Goal: Task Accomplishment & Management: Use online tool/utility

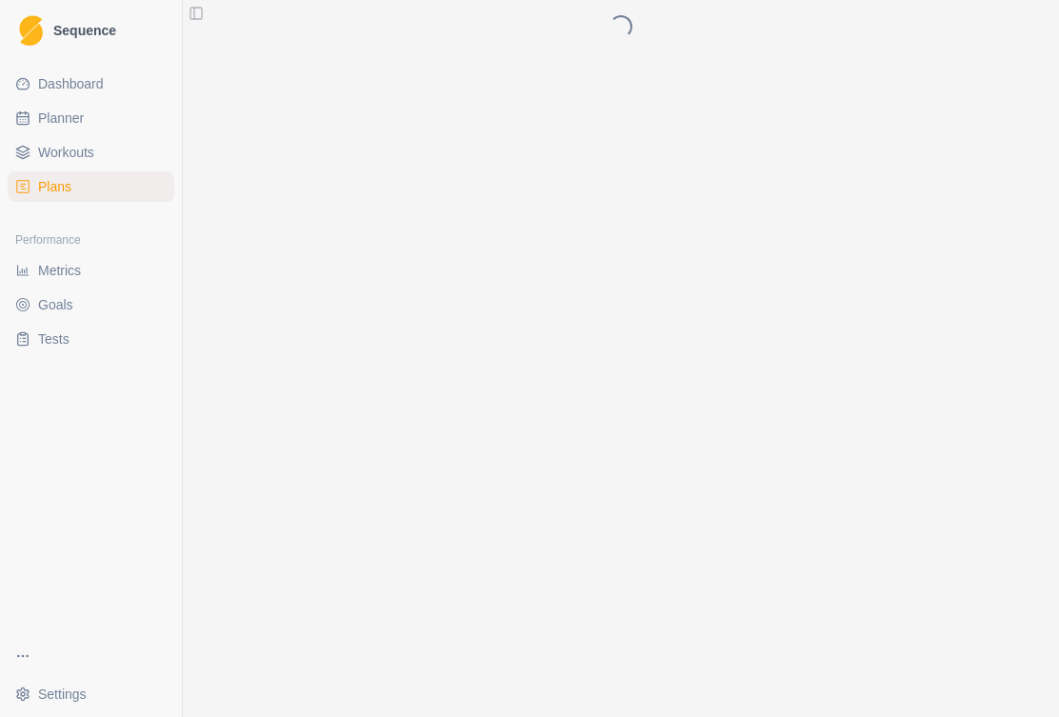
scroll to position [19, 0]
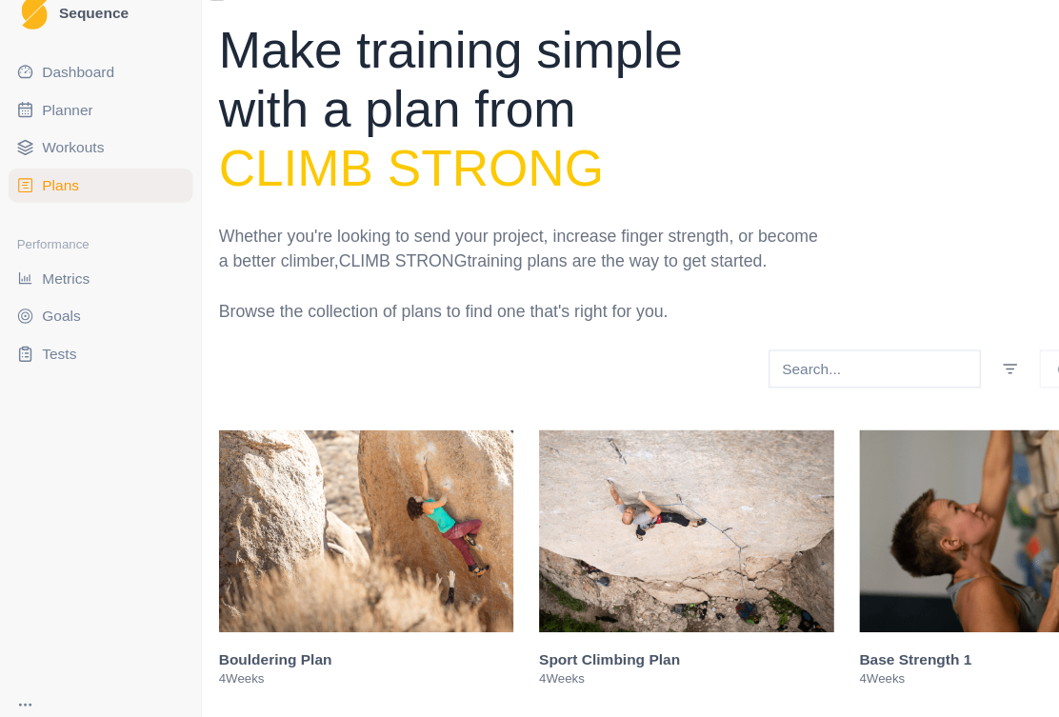
click at [50, 109] on span "Planner" at bounding box center [61, 118] width 46 height 19
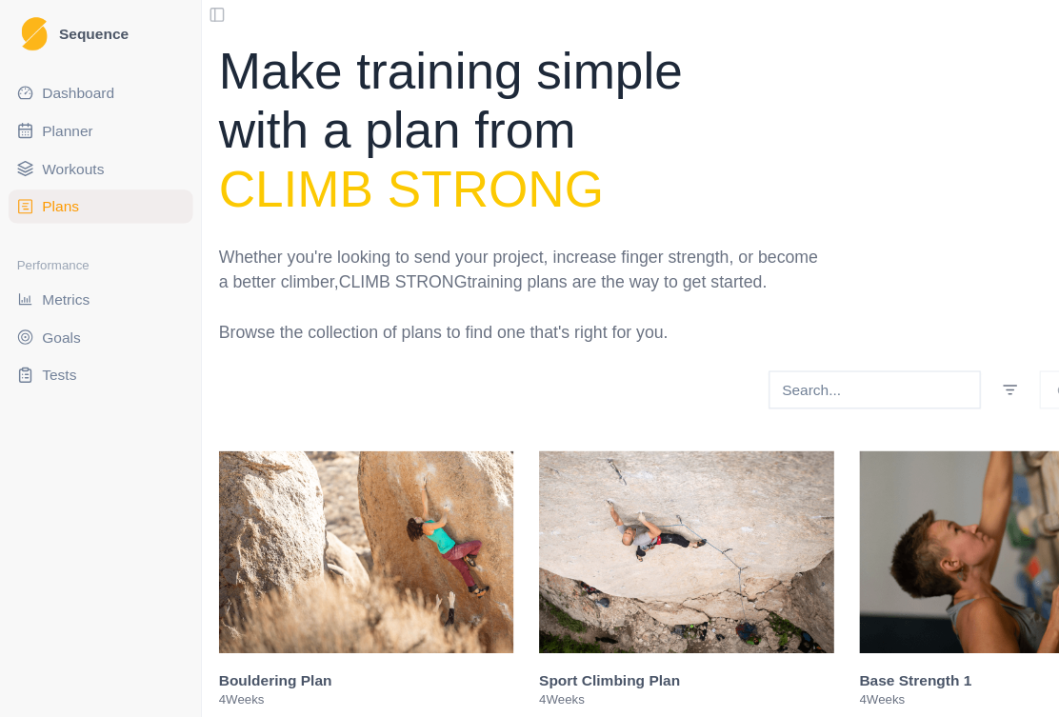
select select "month"
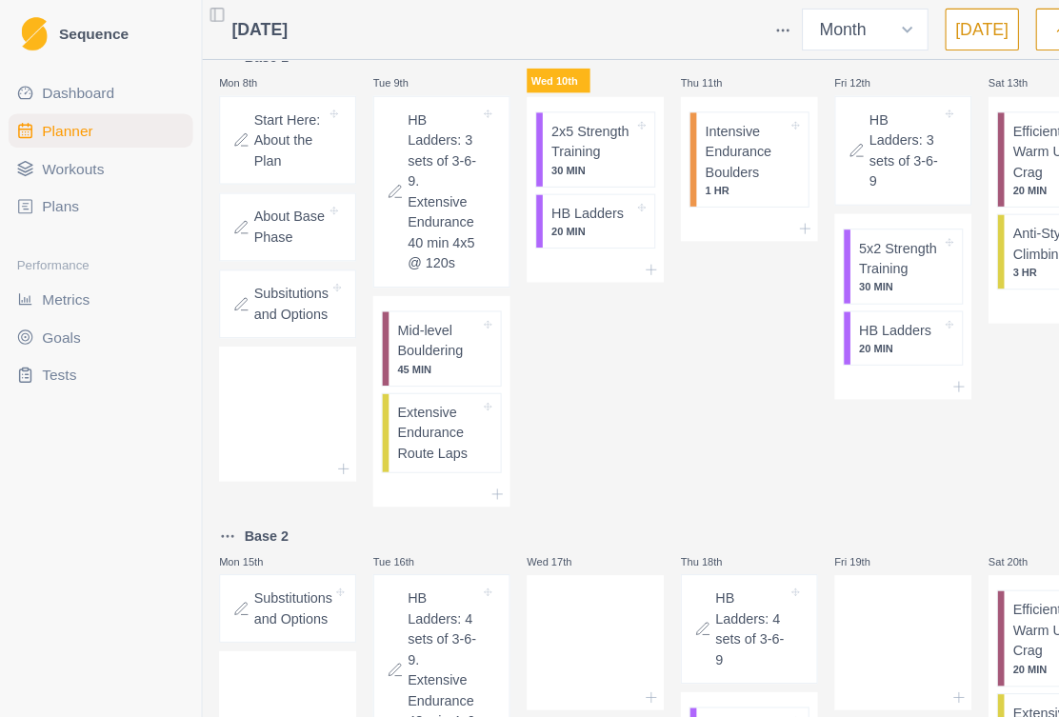
scroll to position [614, 0]
click at [408, 326] on p "Mid-level Bouldering" at bounding box center [396, 307] width 74 height 37
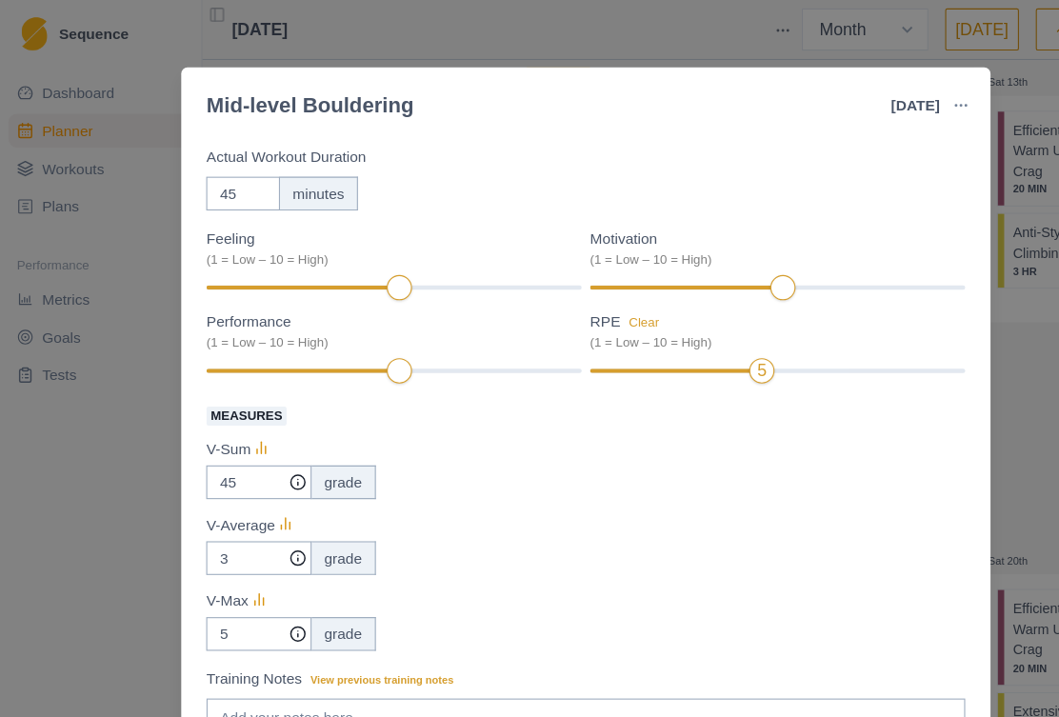
scroll to position [98, 0]
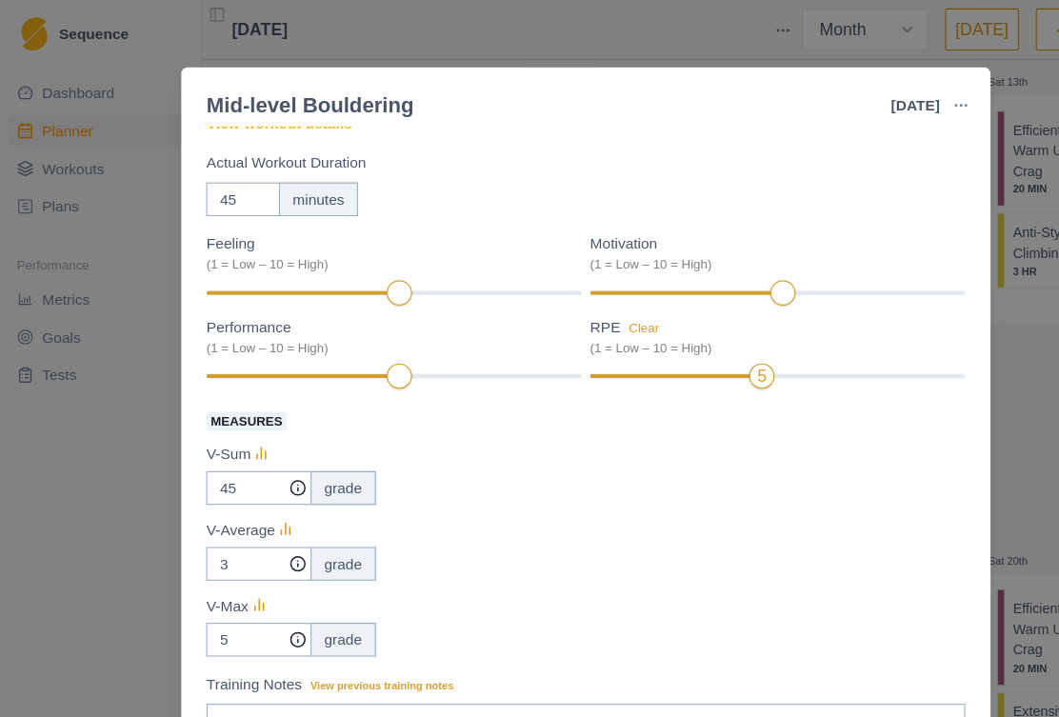
click at [730, 342] on div at bounding box center [702, 340] width 339 height 4
click at [721, 345] on div "5" at bounding box center [702, 339] width 339 height 13
click at [675, 407] on div "V-Sum" at bounding box center [530, 410] width 686 height 23
click at [714, 384] on label "Measures" at bounding box center [524, 380] width 674 height 23
click at [282, 426] on input "45" at bounding box center [234, 441] width 95 height 30
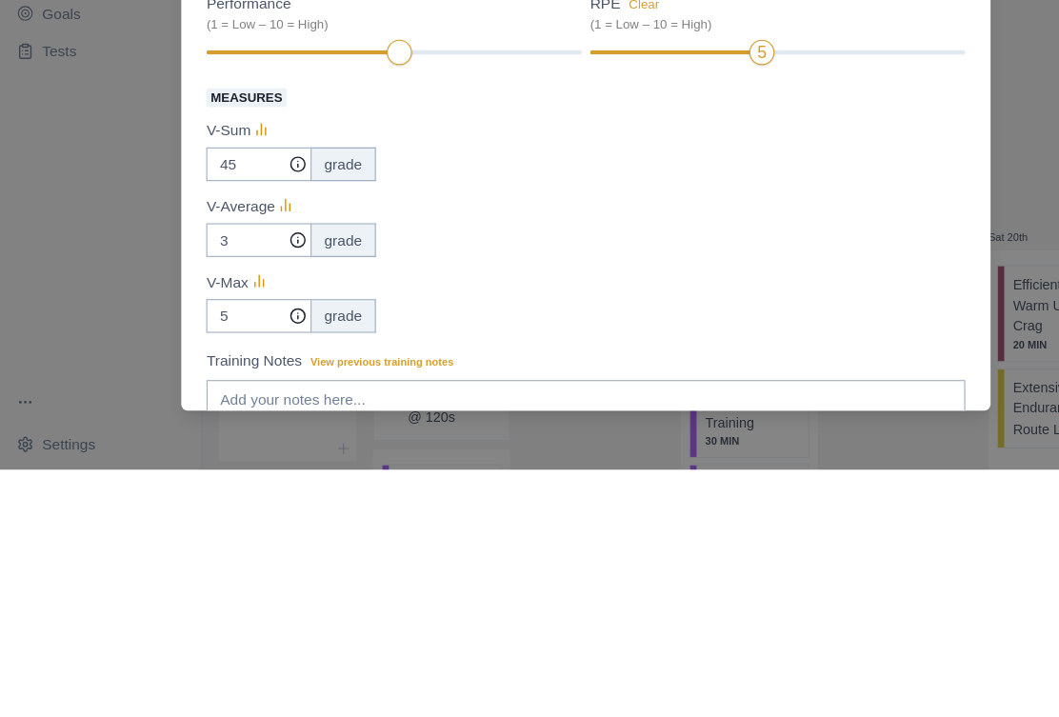
click at [741, 369] on div "Measures V-Sum 45 grade V-Average 3 grade V-Max 5 grade" at bounding box center [530, 481] width 686 height 225
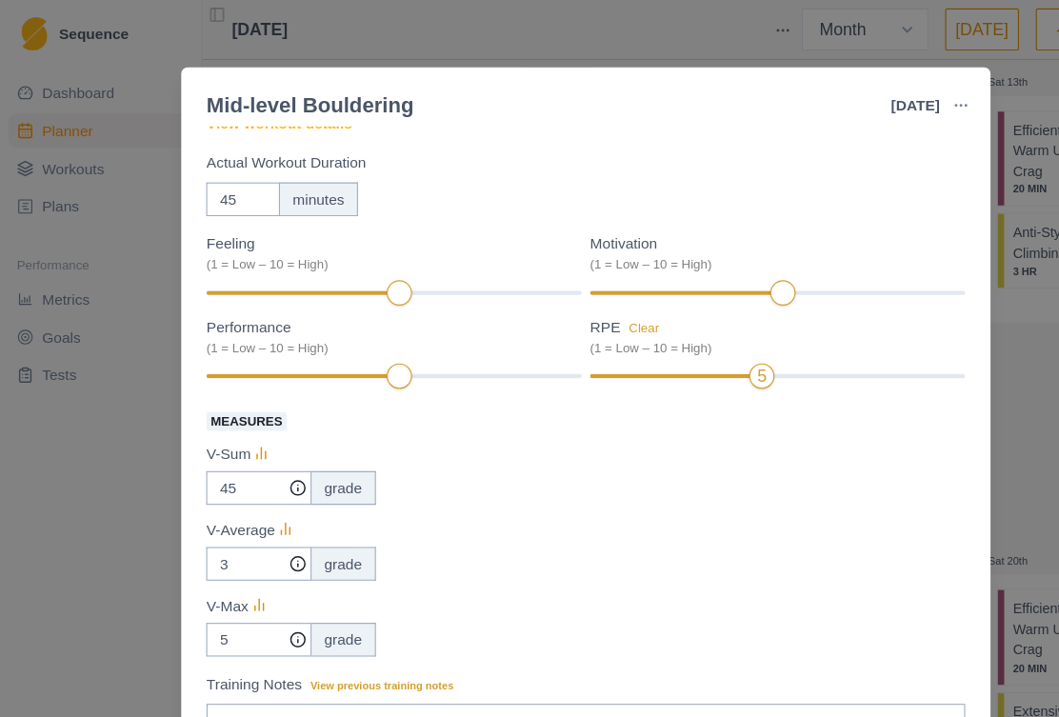
click at [238, 384] on span "Measures" at bounding box center [223, 380] width 72 height 17
click at [238, 426] on input "45" at bounding box center [234, 441] width 95 height 30
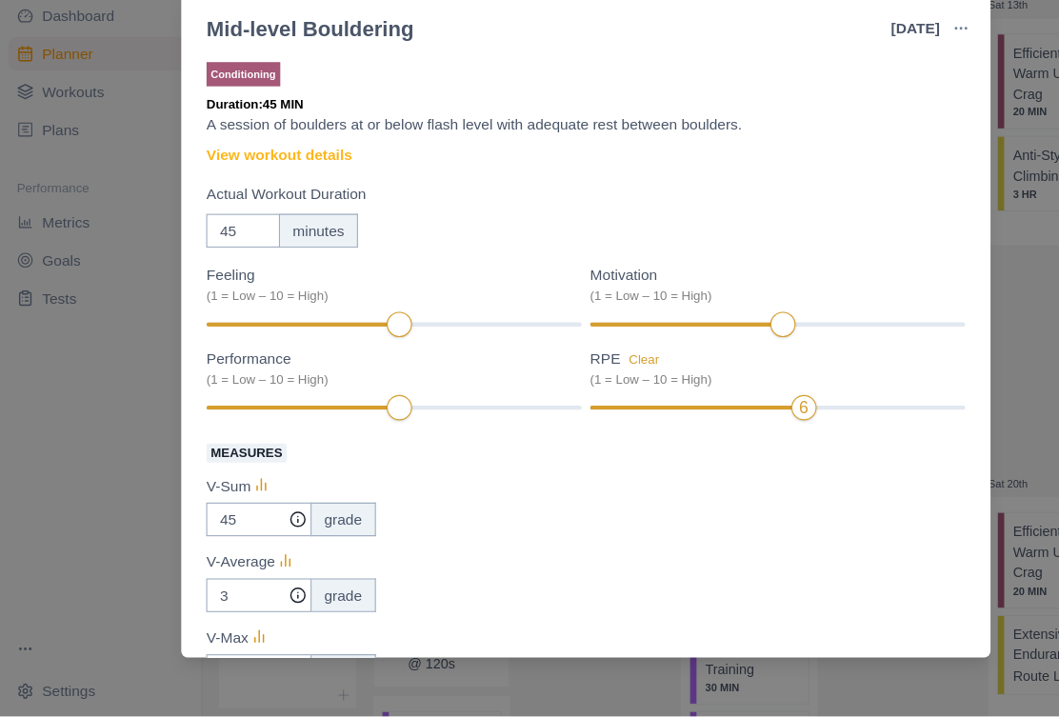
scroll to position [34, 0]
click at [425, 467] on label "Measures" at bounding box center [524, 478] width 674 height 23
click at [282, 524] on input "45" at bounding box center [234, 539] width 95 height 30
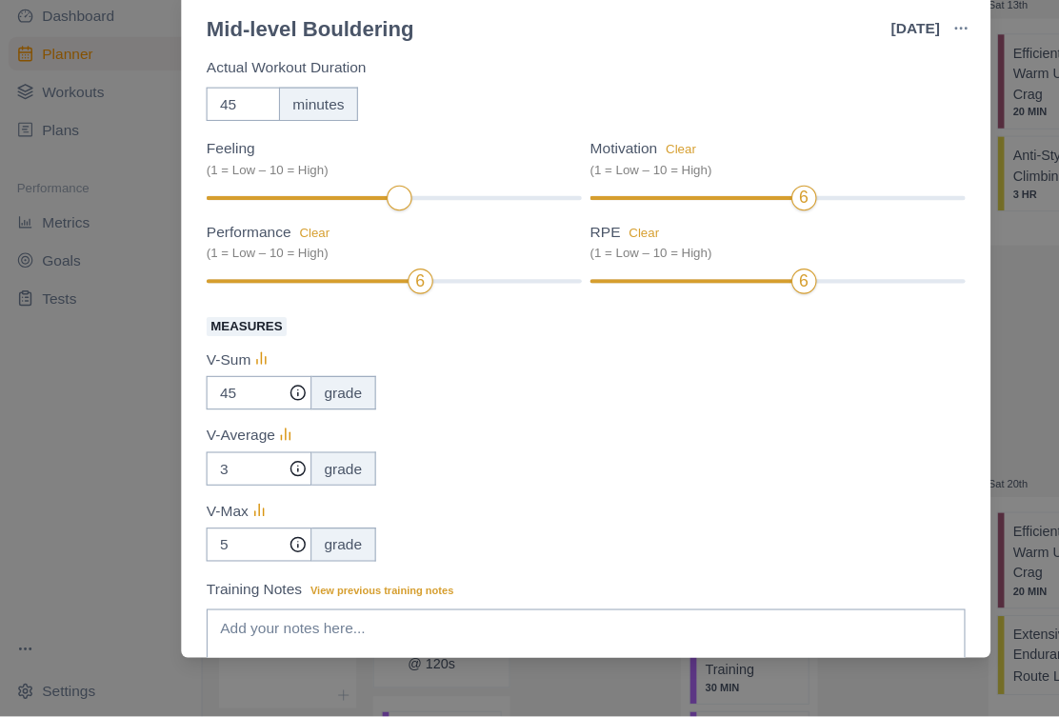
scroll to position [123, 0]
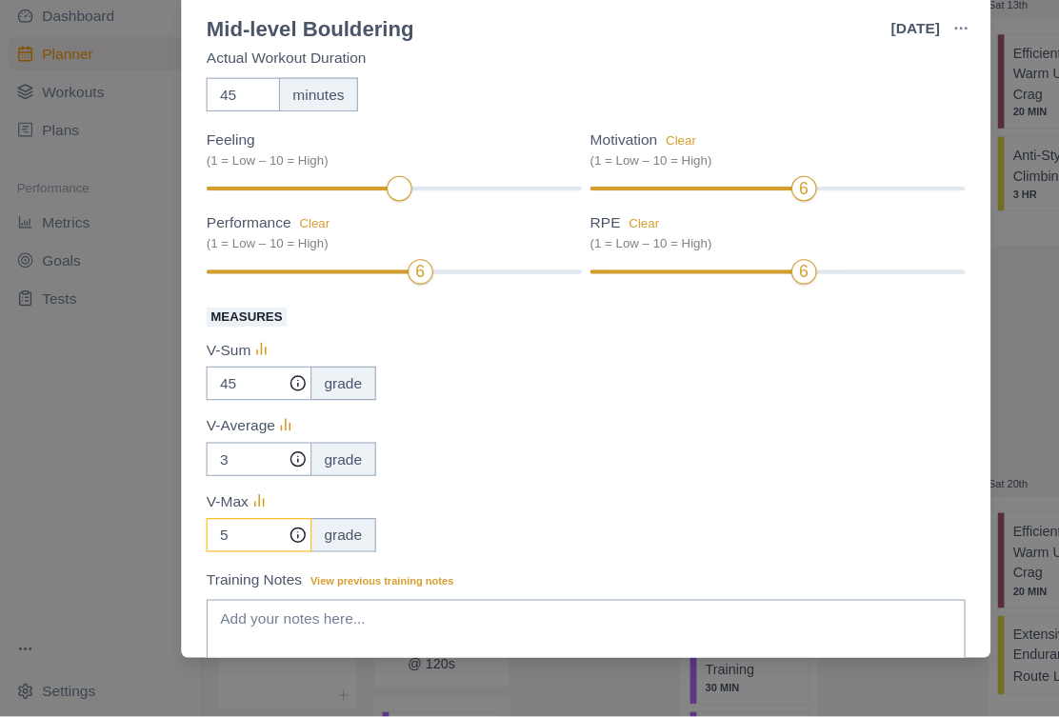
click at [236, 538] on input "5" at bounding box center [234, 553] width 95 height 30
type input "4"
click at [237, 401] on input "45" at bounding box center [234, 416] width 95 height 30
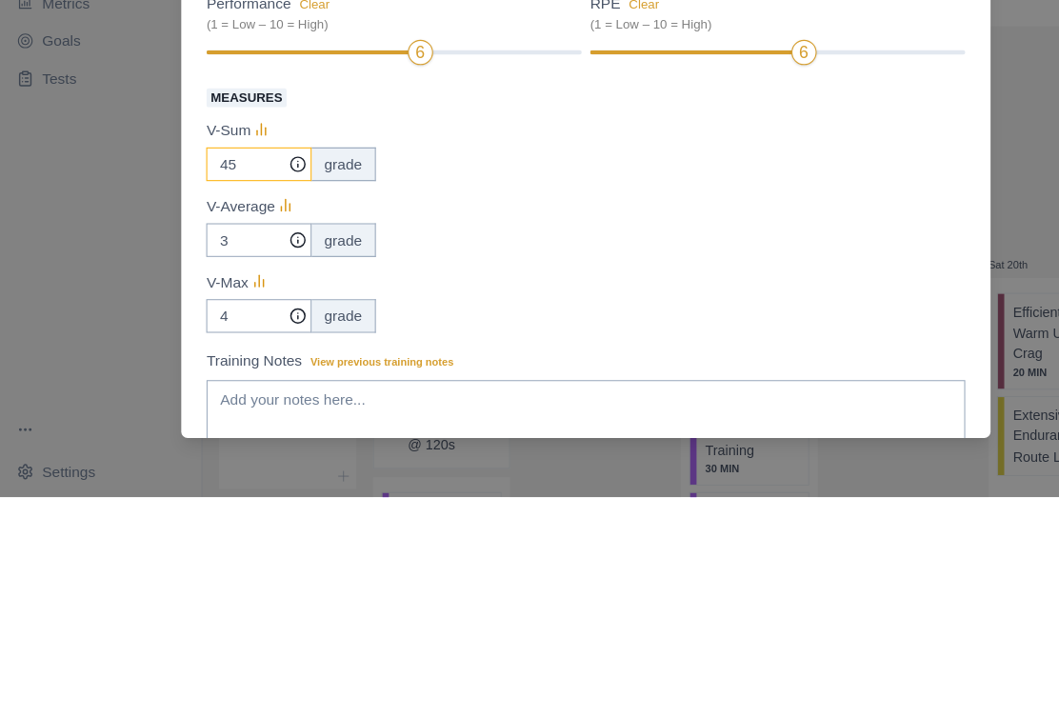
type input "4"
type input "35"
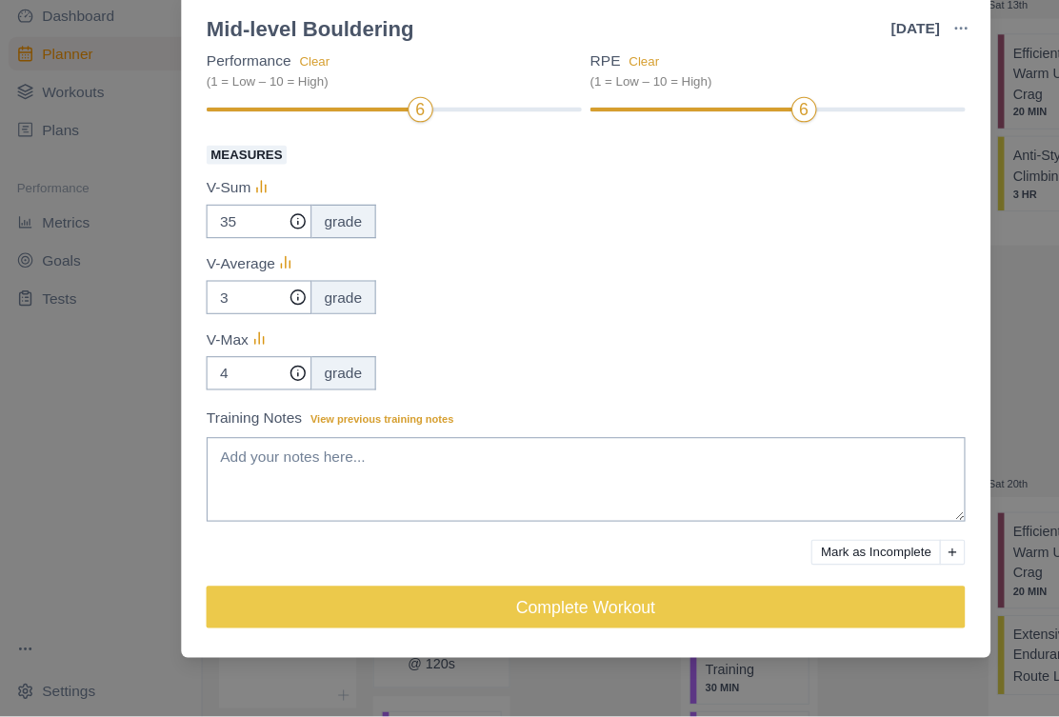
scroll to position [270, 0]
click at [809, 599] on button "Complete Workout" at bounding box center [530, 618] width 686 height 38
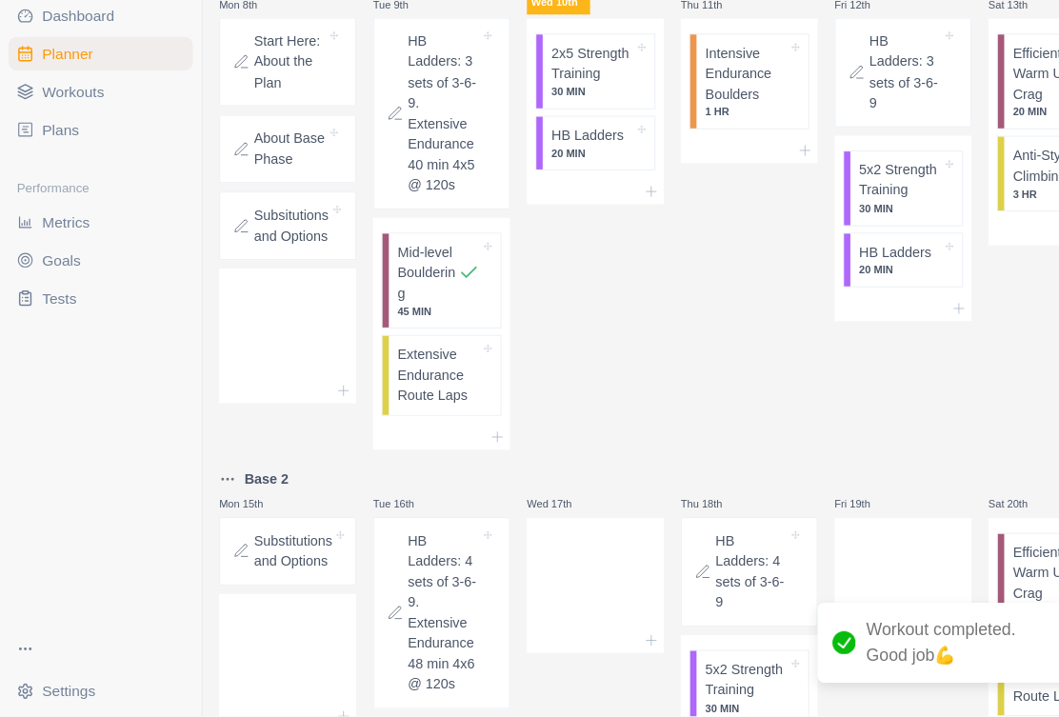
click at [394, 381] on p "Extensive Endurance Route Laps" at bounding box center [396, 409] width 74 height 56
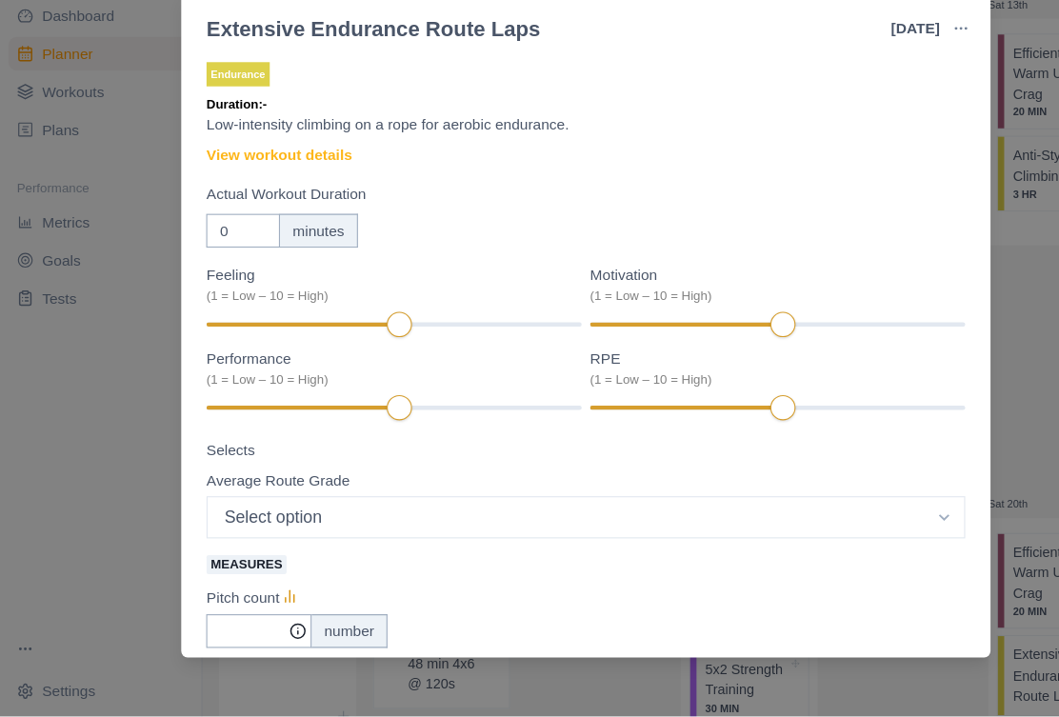
click at [300, 200] on link "View workout details" at bounding box center [252, 210] width 131 height 20
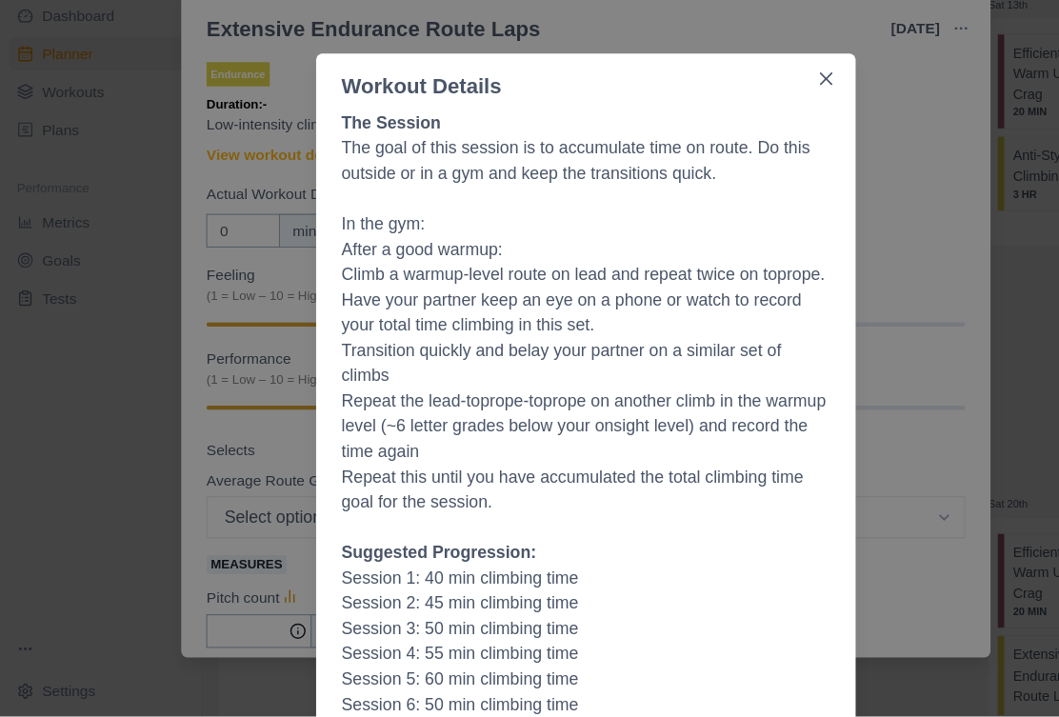
click at [750, 135] on icon "Close" at bounding box center [746, 140] width 11 height 11
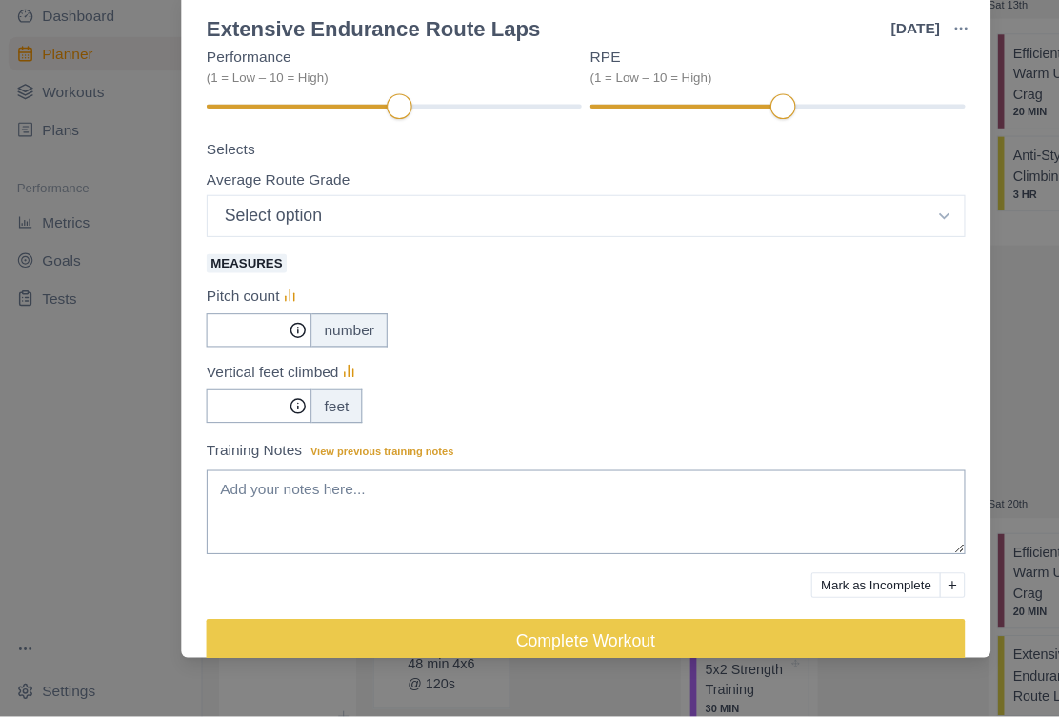
scroll to position [227, 0]
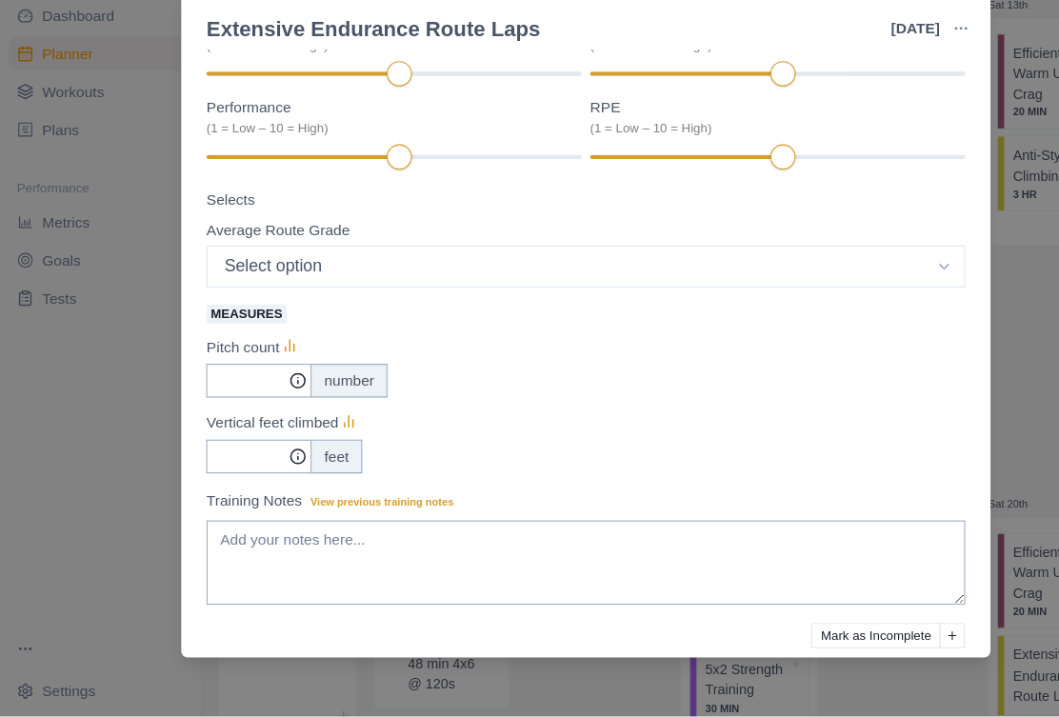
click at [834, 291] on select "Select option 5.6 5.7 5.8 5.9 5.10a 5.10b 5.10c 5.10d 5.11a 5.11b 5.11c 5.11d 5…" at bounding box center [530, 310] width 686 height 38
select select "5"
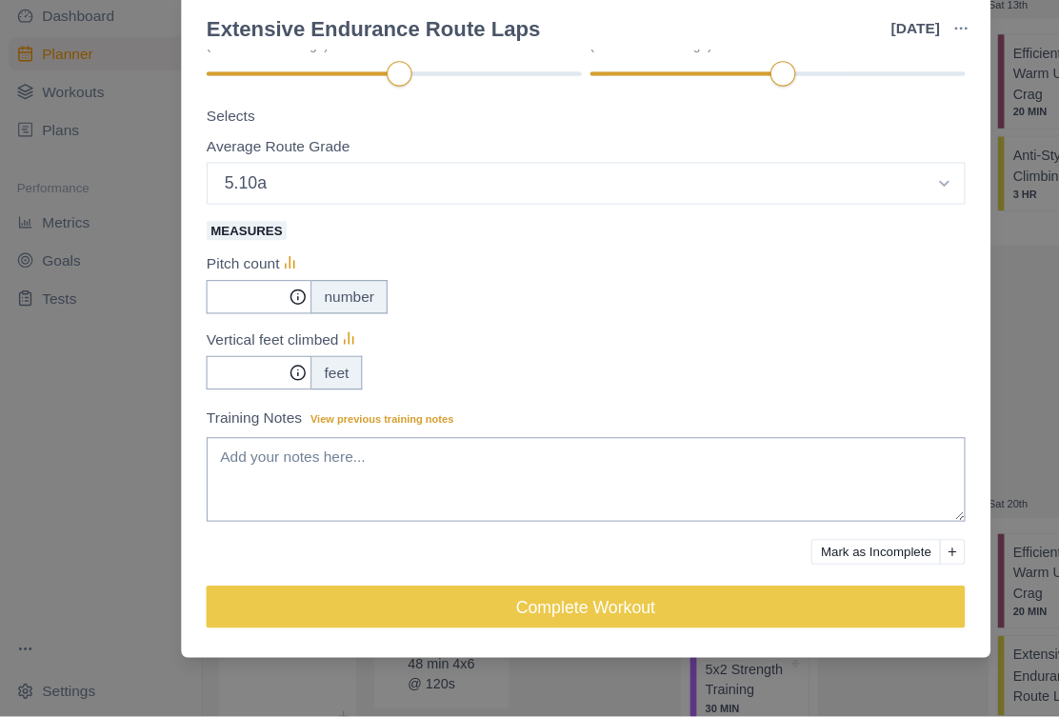
scroll to position [303, 0]
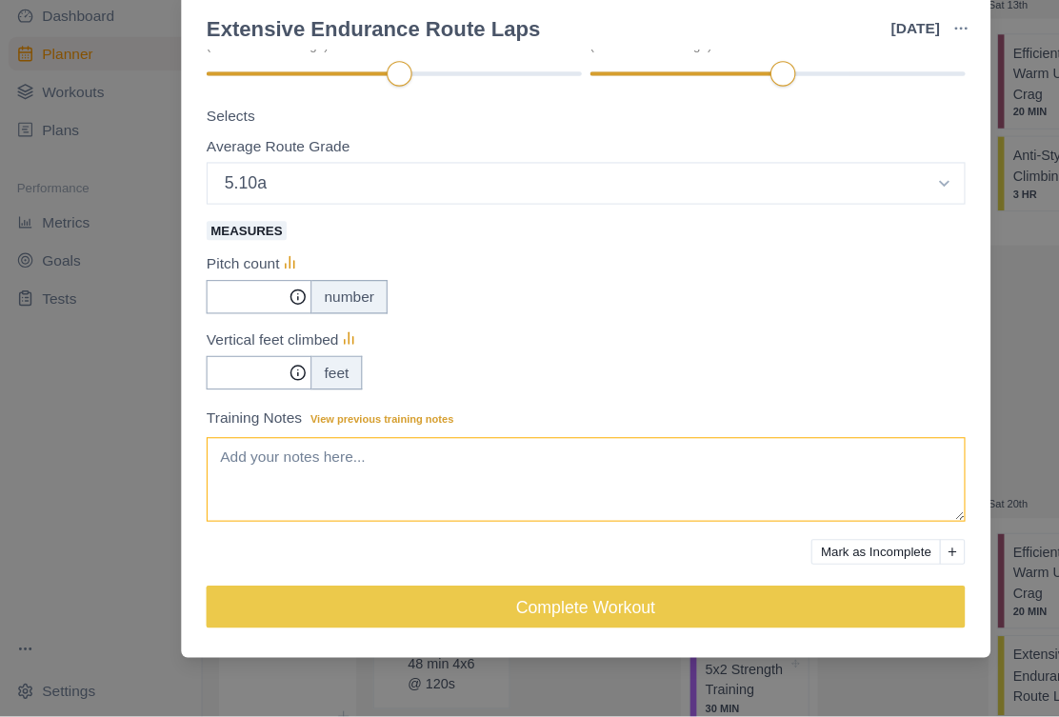
click at [562, 465] on textarea "Training Notes View previous training notes" at bounding box center [530, 503] width 686 height 76
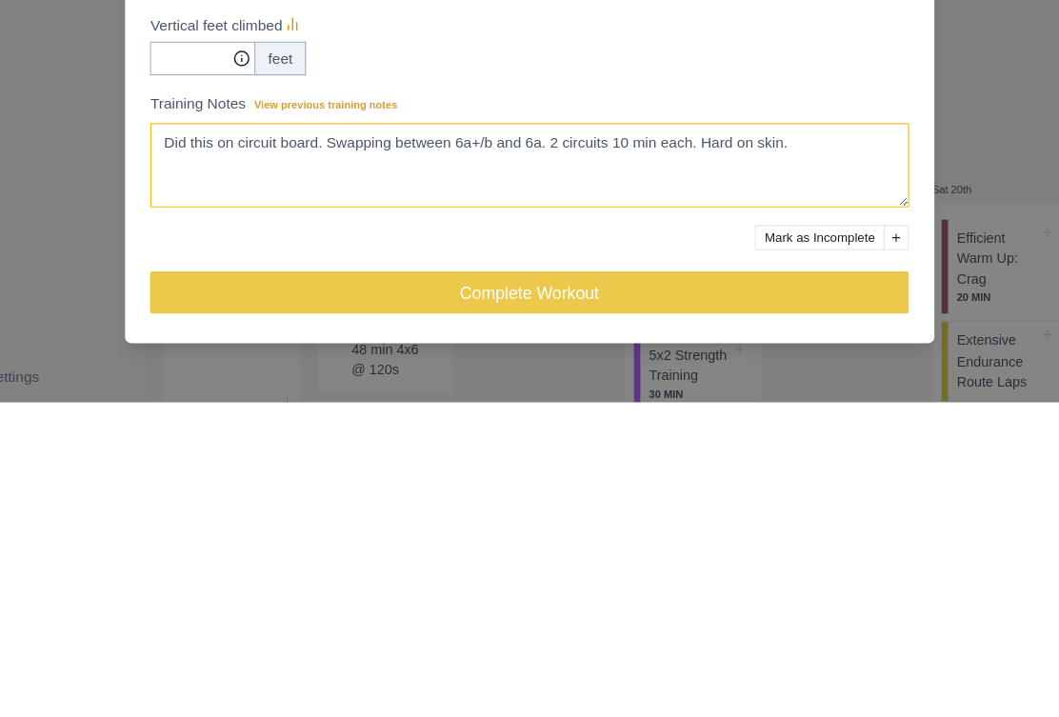
type textarea "Did this on circuit board. Swapping between 6a+/b and 6a. 2 circuits 10 min eac…"
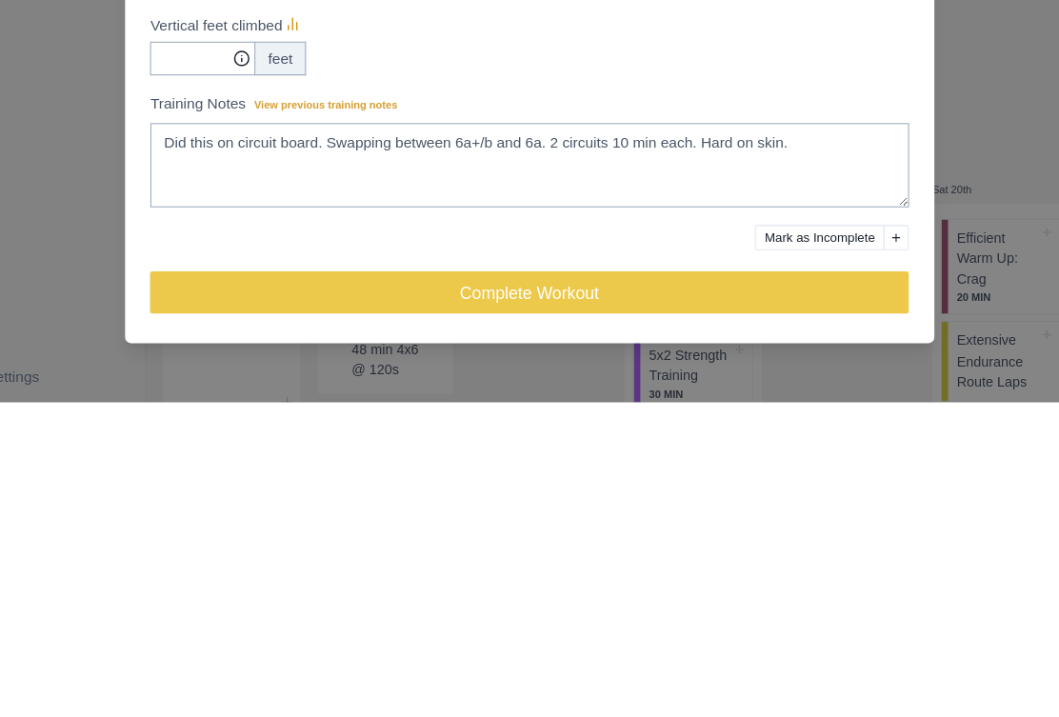
click at [682, 599] on button "Complete Workout" at bounding box center [530, 618] width 686 height 38
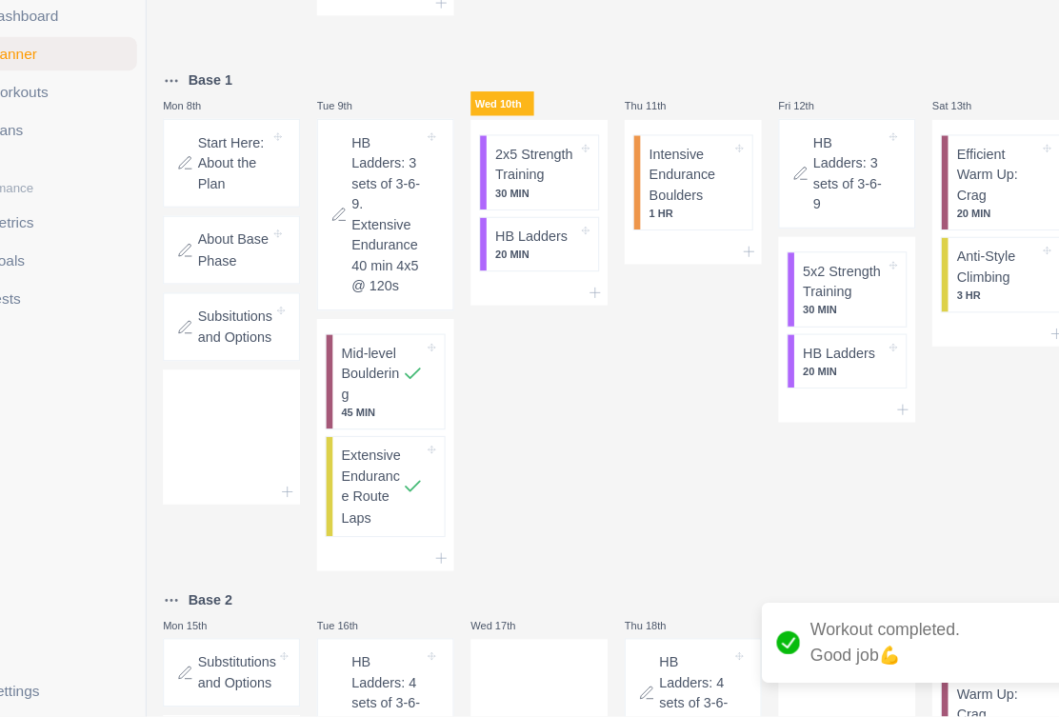
scroll to position [517, 0]
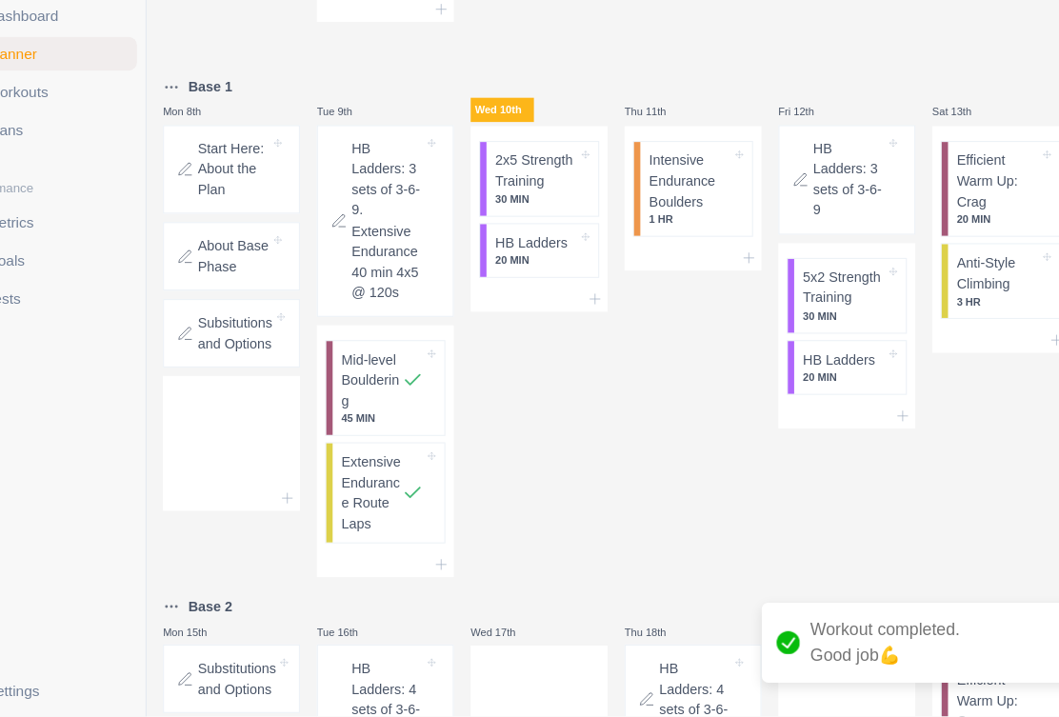
click at [504, 280] on p "HB Ladders" at bounding box center [531, 289] width 66 height 19
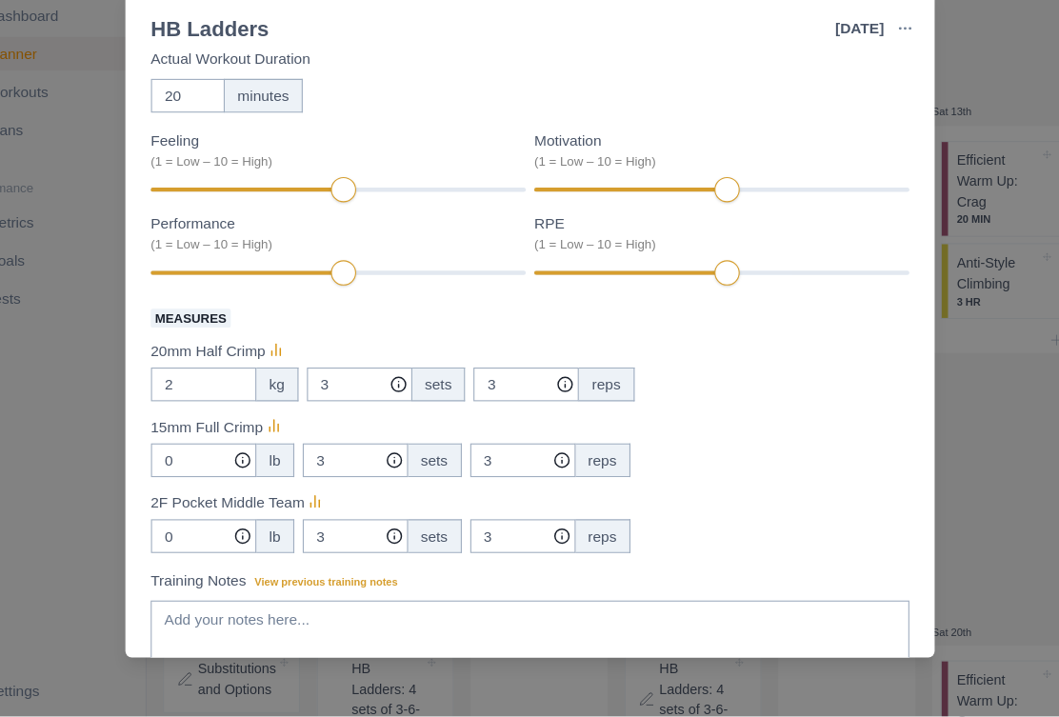
scroll to position [162, 0]
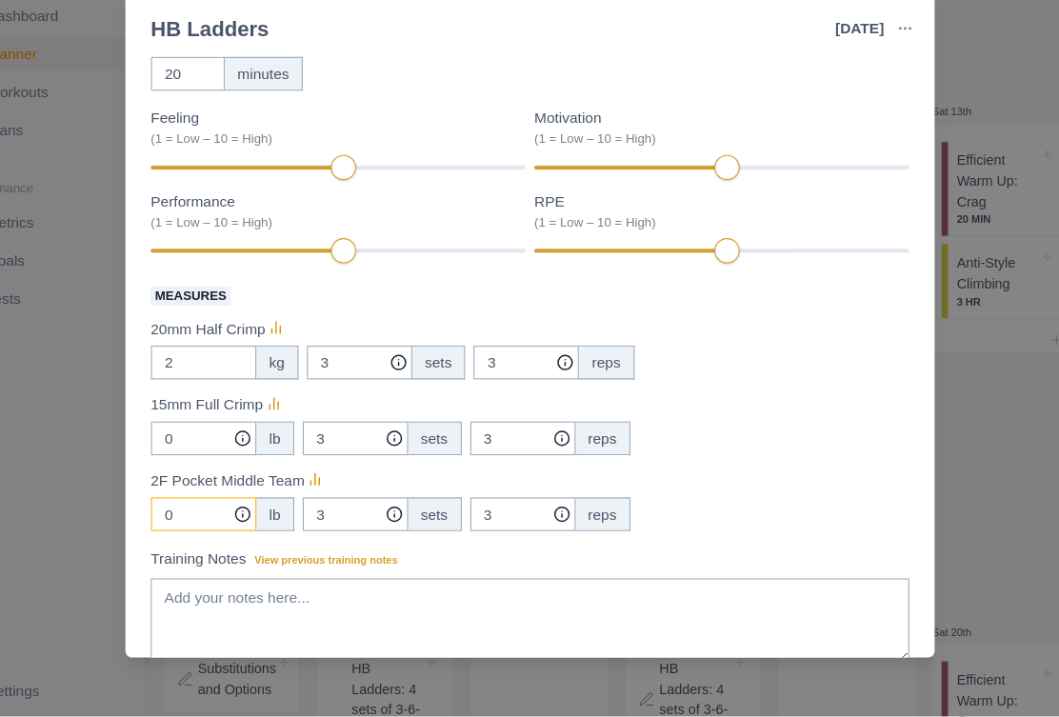
click at [197, 519] on input "0" at bounding box center [234, 534] width 95 height 30
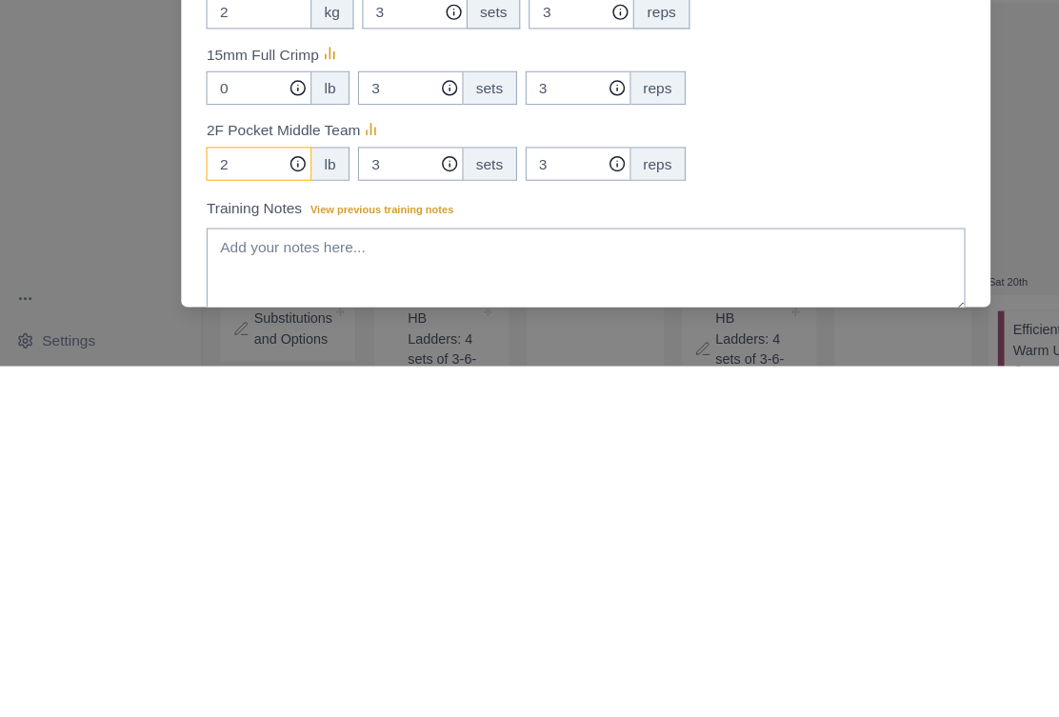
type input "2"
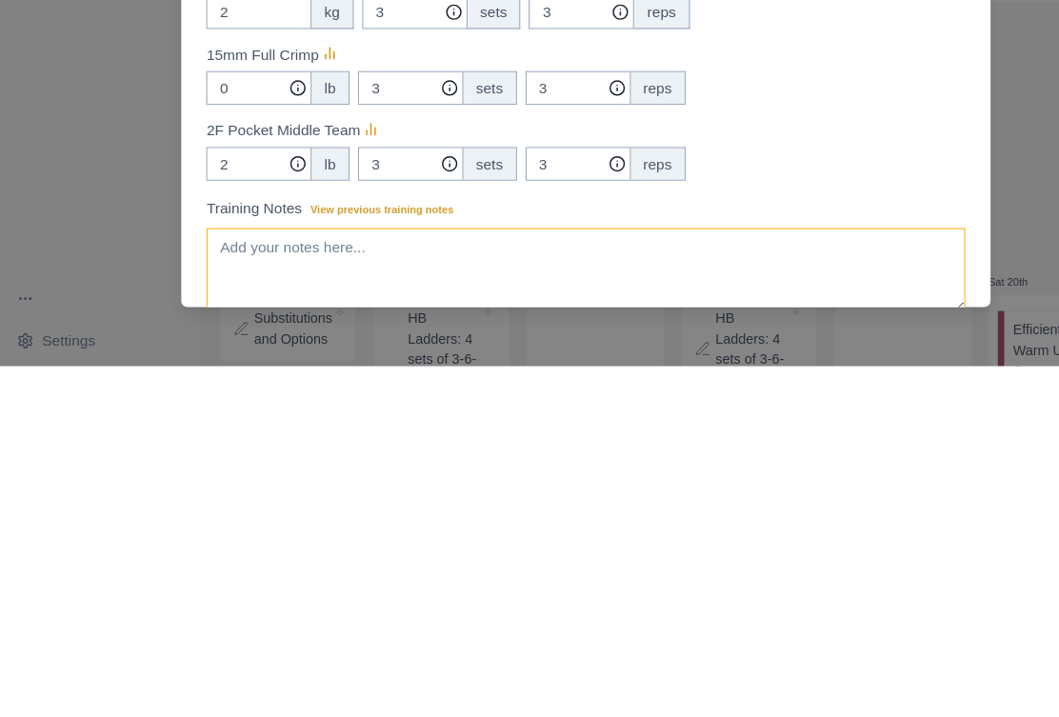
click at [445, 592] on textarea "Training Notes View previous training notes" at bounding box center [530, 630] width 686 height 76
type textarea "D"
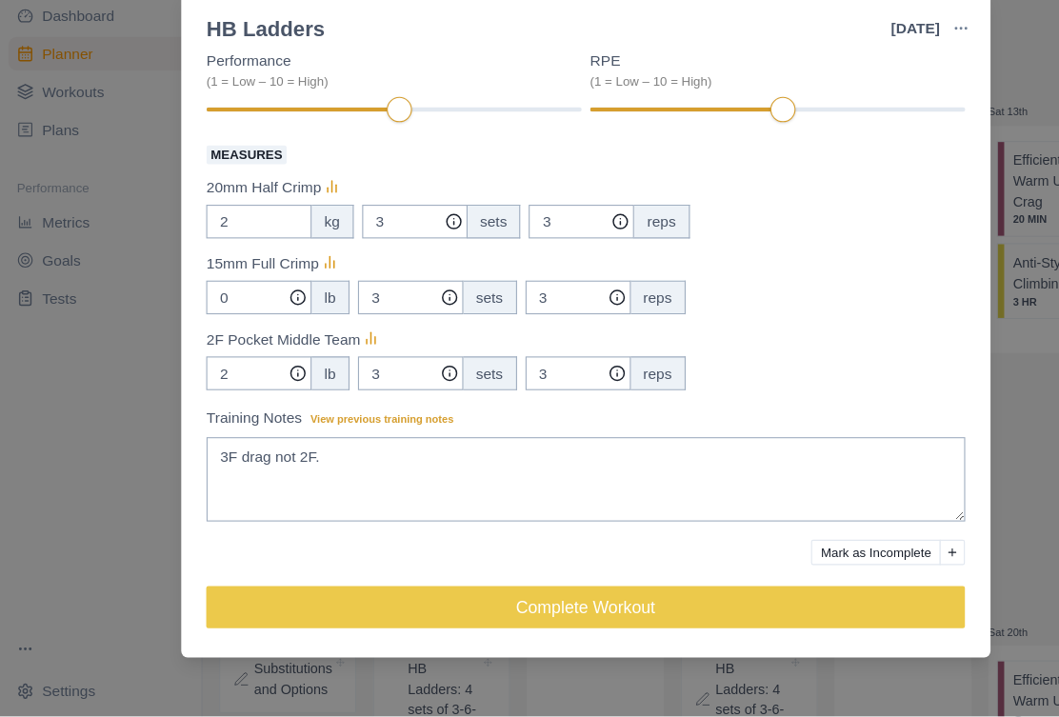
scroll to position [290, 0]
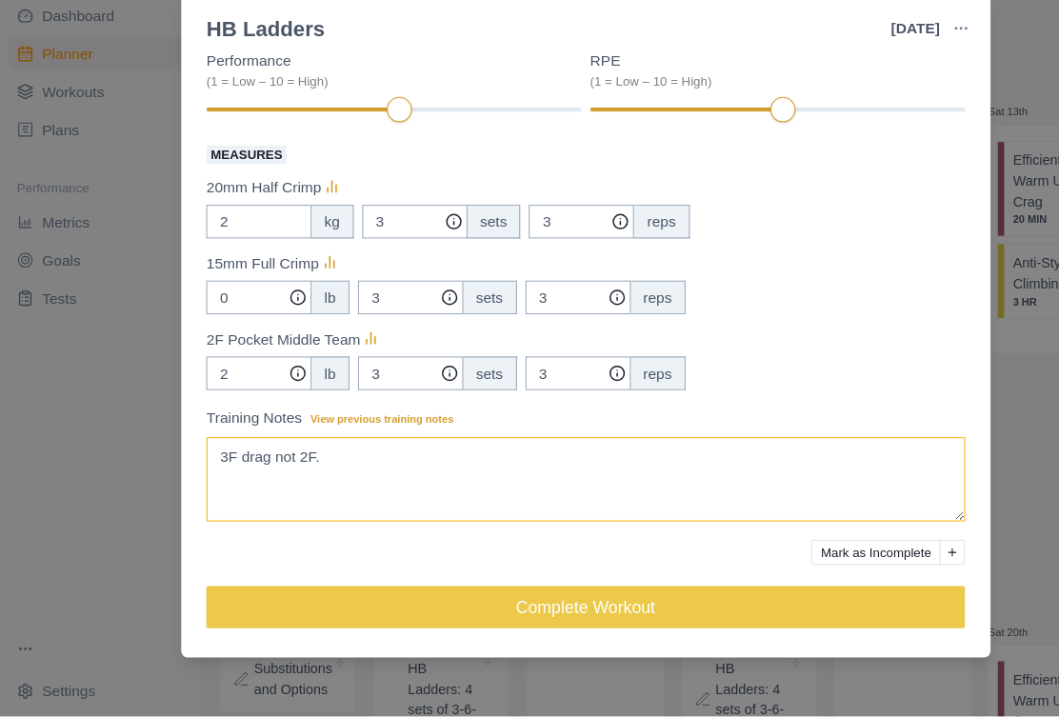
type textarea "3F drag not 2F."
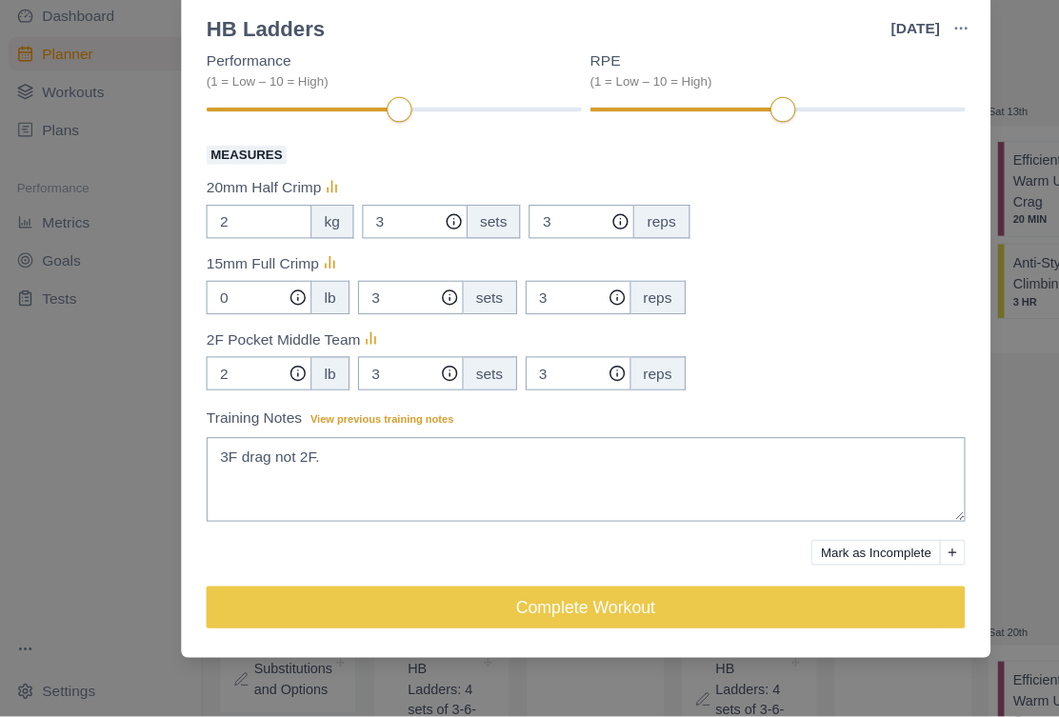
click at [799, 599] on button "Complete Workout" at bounding box center [530, 618] width 686 height 38
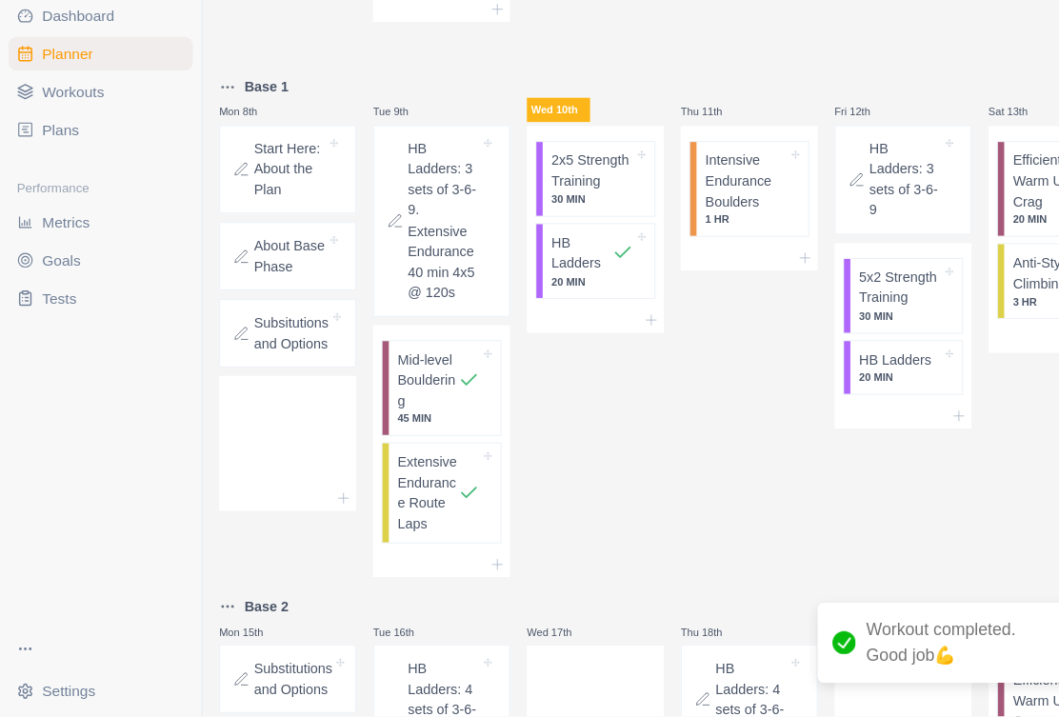
click at [538, 206] on p "2x5 Strength Training" at bounding box center [535, 224] width 74 height 37
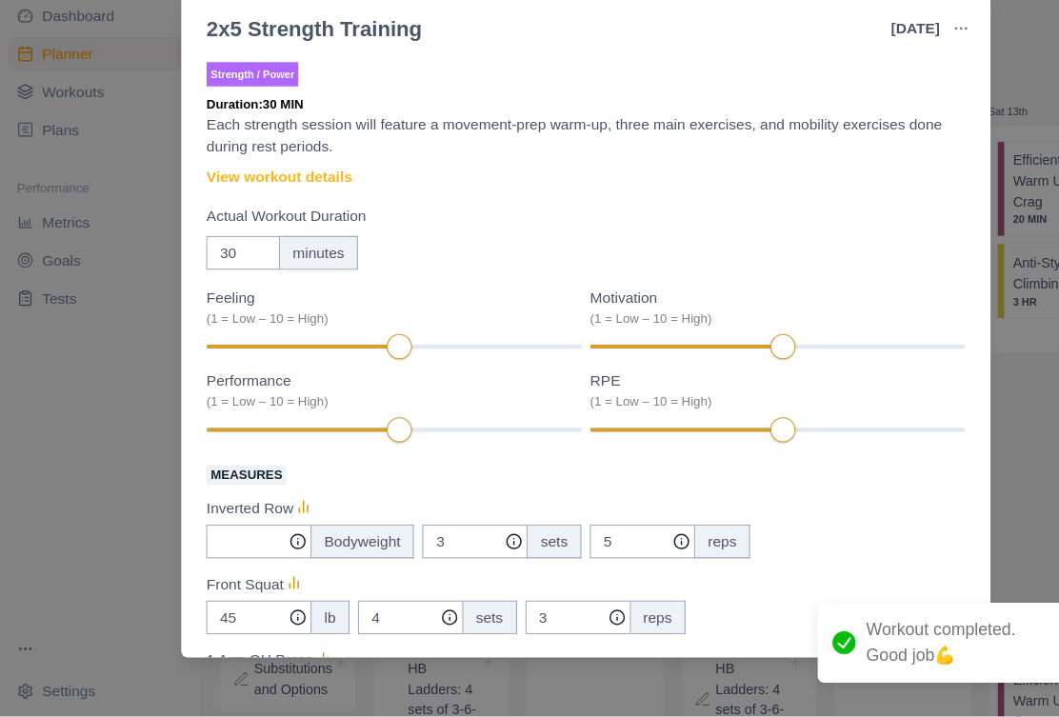
click at [922, 424] on div "2x5 Strength Training [DATE] Link To Goal View Workout Metrics Edit Original Wo…" at bounding box center [529, 358] width 1059 height 717
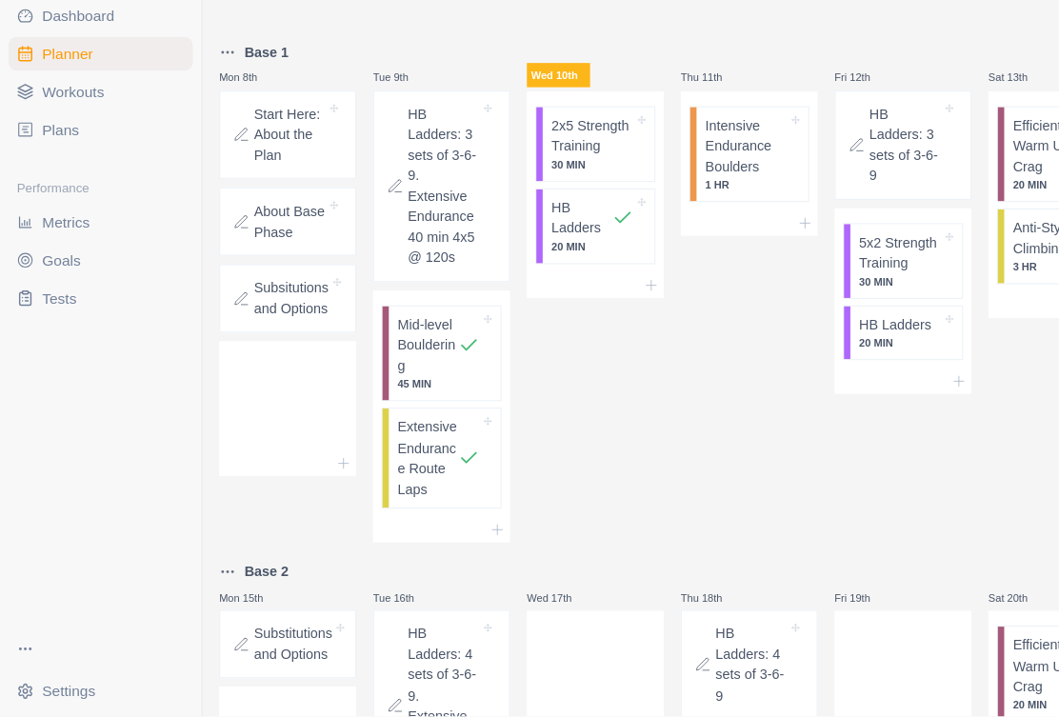
scroll to position [551, 0]
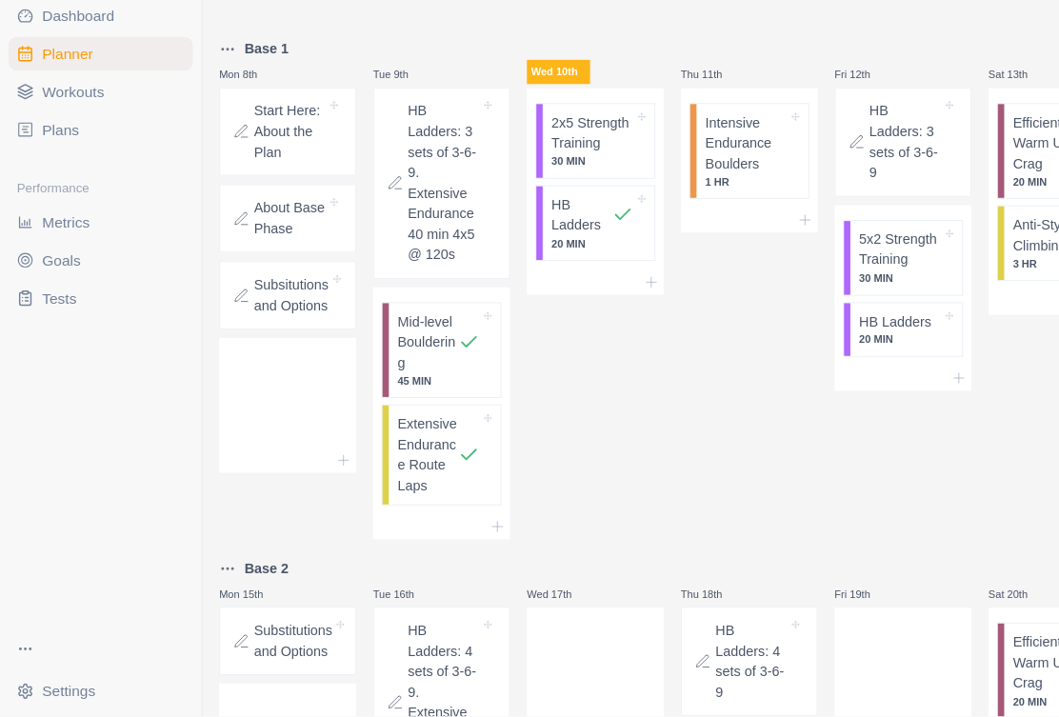
click at [546, 171] on p "2x5 Strength Training" at bounding box center [535, 189] width 74 height 37
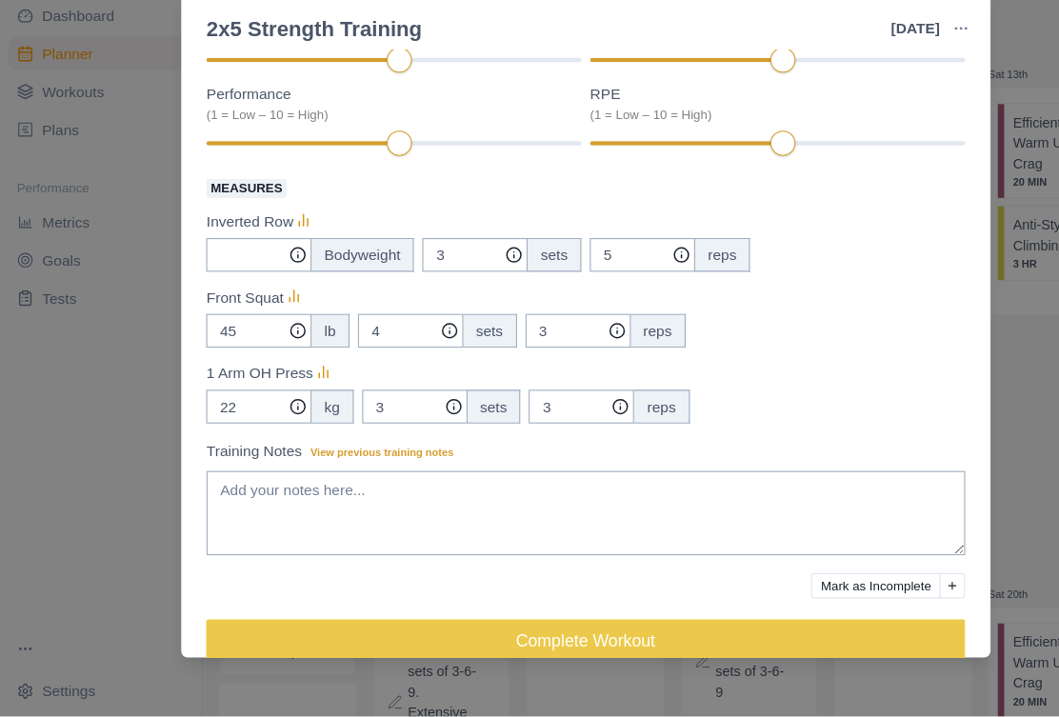
scroll to position [270, 0]
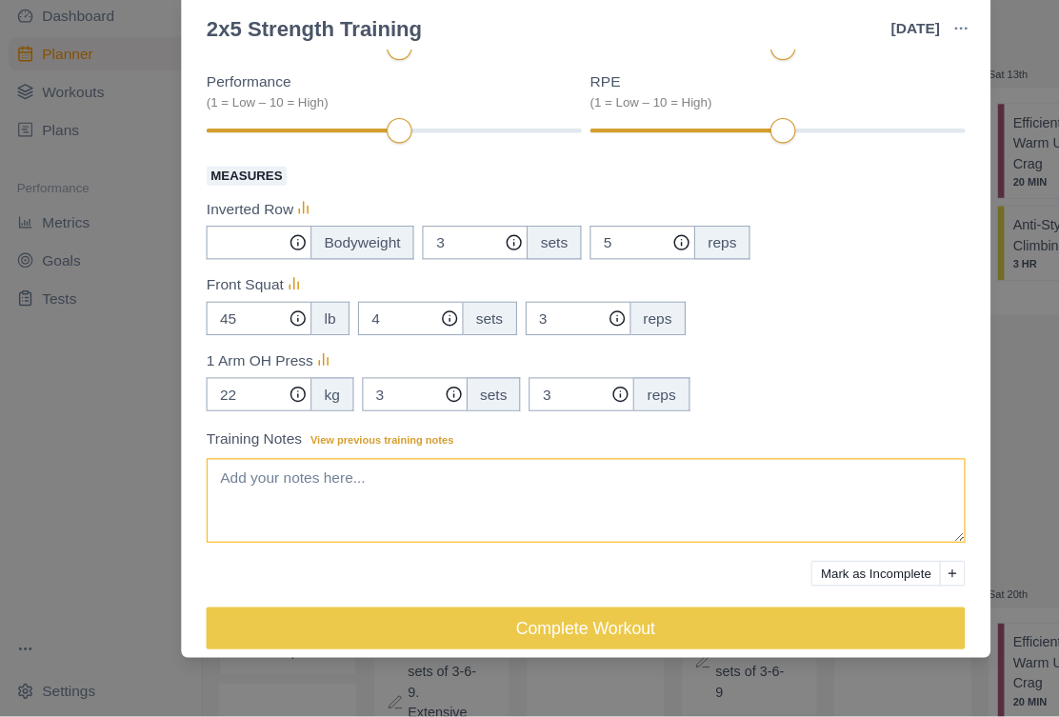
click at [319, 484] on textarea "Training Notes View previous training notes" at bounding box center [530, 522] width 686 height 76
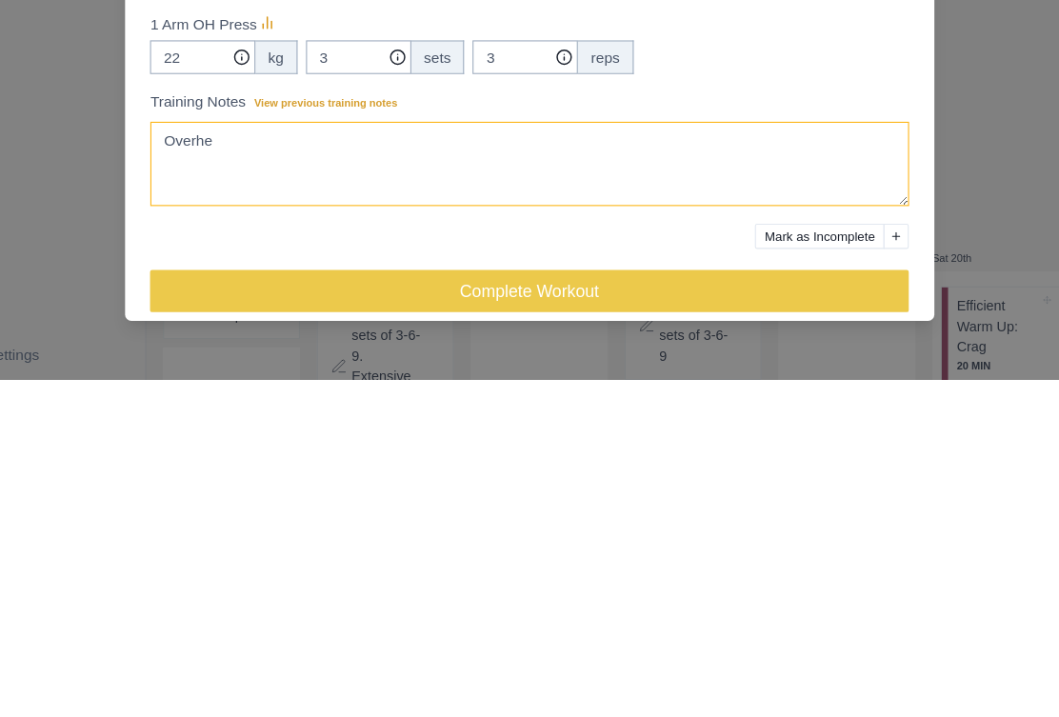
type textarea "Overh"
type textarea "Did this as per Homewall plan."
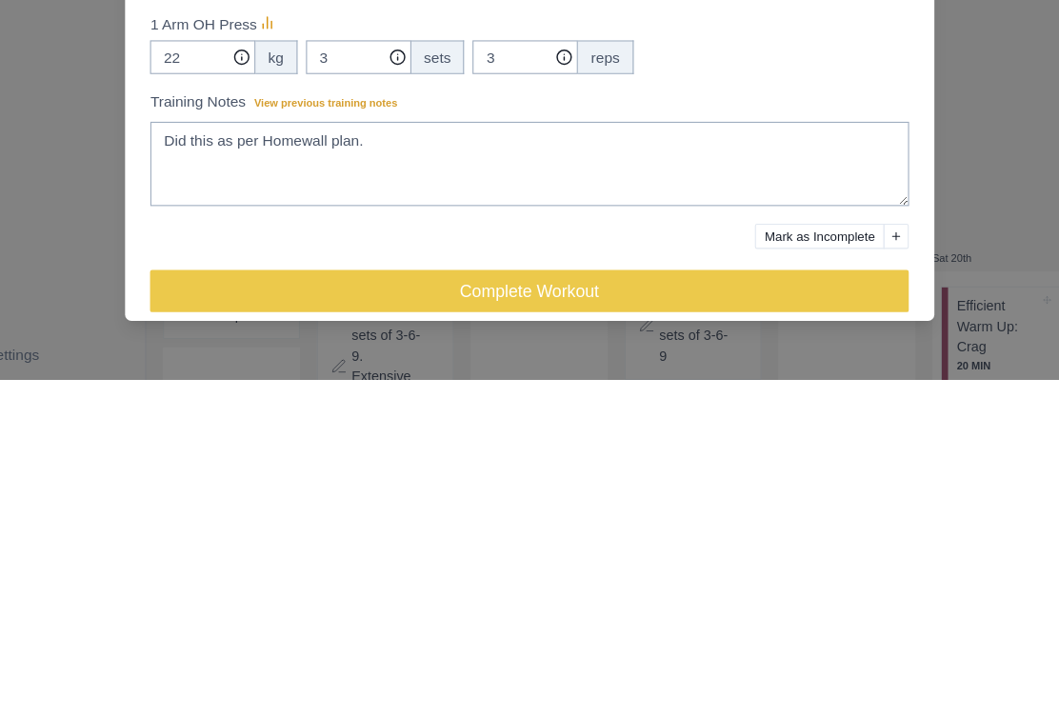
click at [726, 618] on button "Complete Workout" at bounding box center [530, 637] width 686 height 38
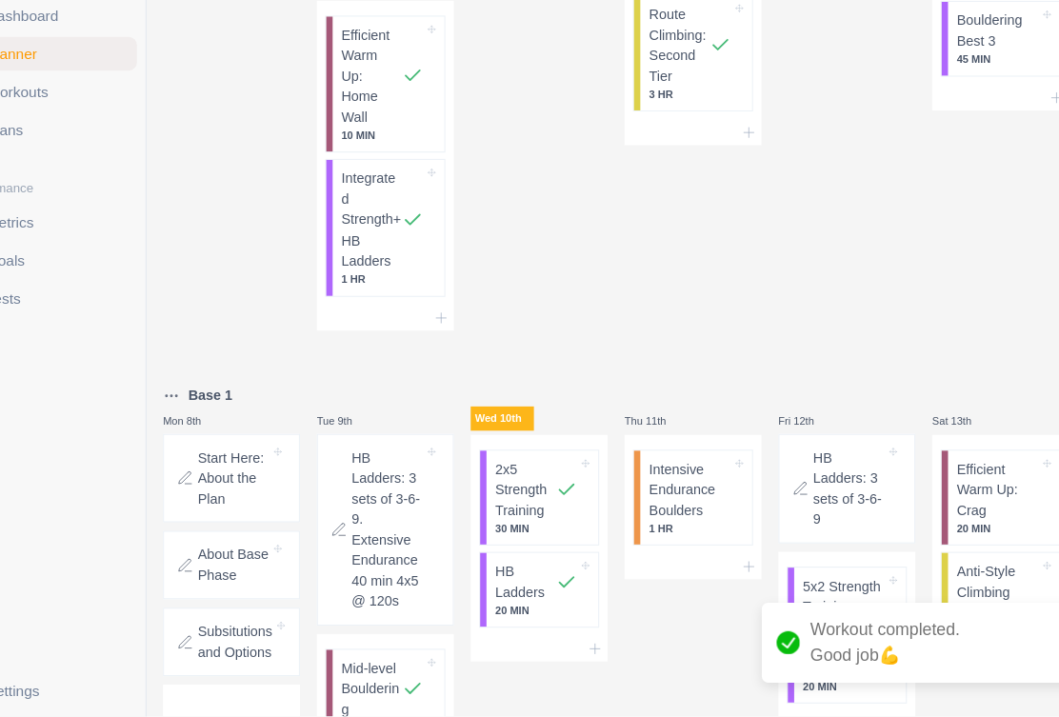
scroll to position [239, 0]
click at [637, 484] on p "Intensive Endurance Boulders" at bounding box center [674, 512] width 74 height 56
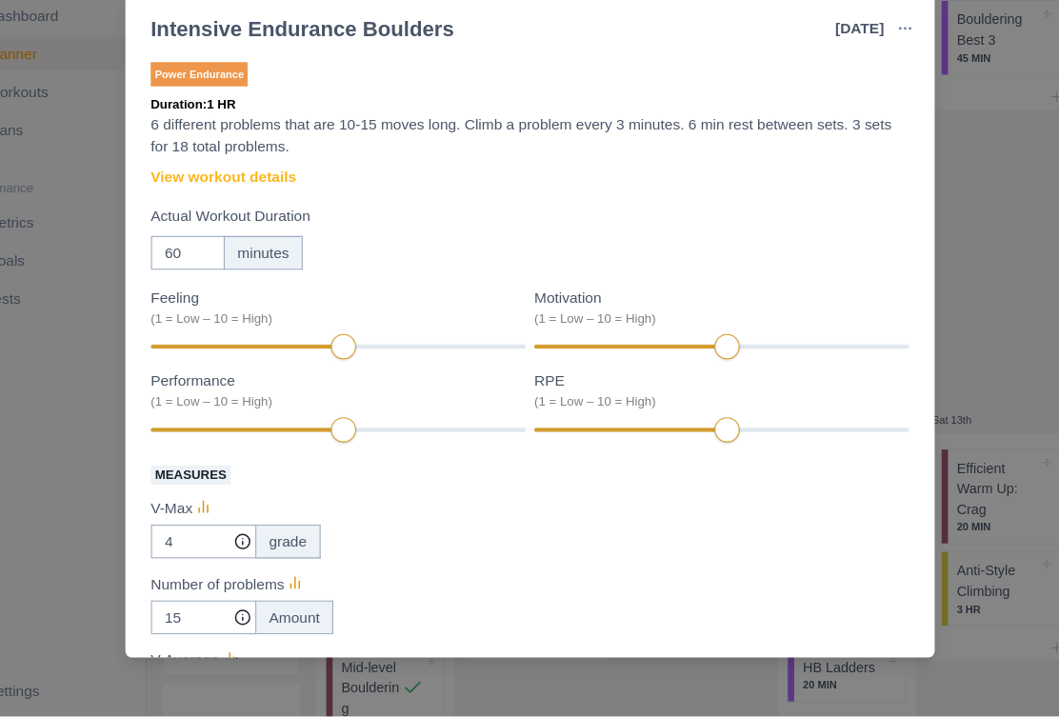
click at [934, 276] on div "Intensive Endurance Boulders [DATE] Link To Goal View Workout Metrics Edit Orig…" at bounding box center [529, 358] width 1059 height 717
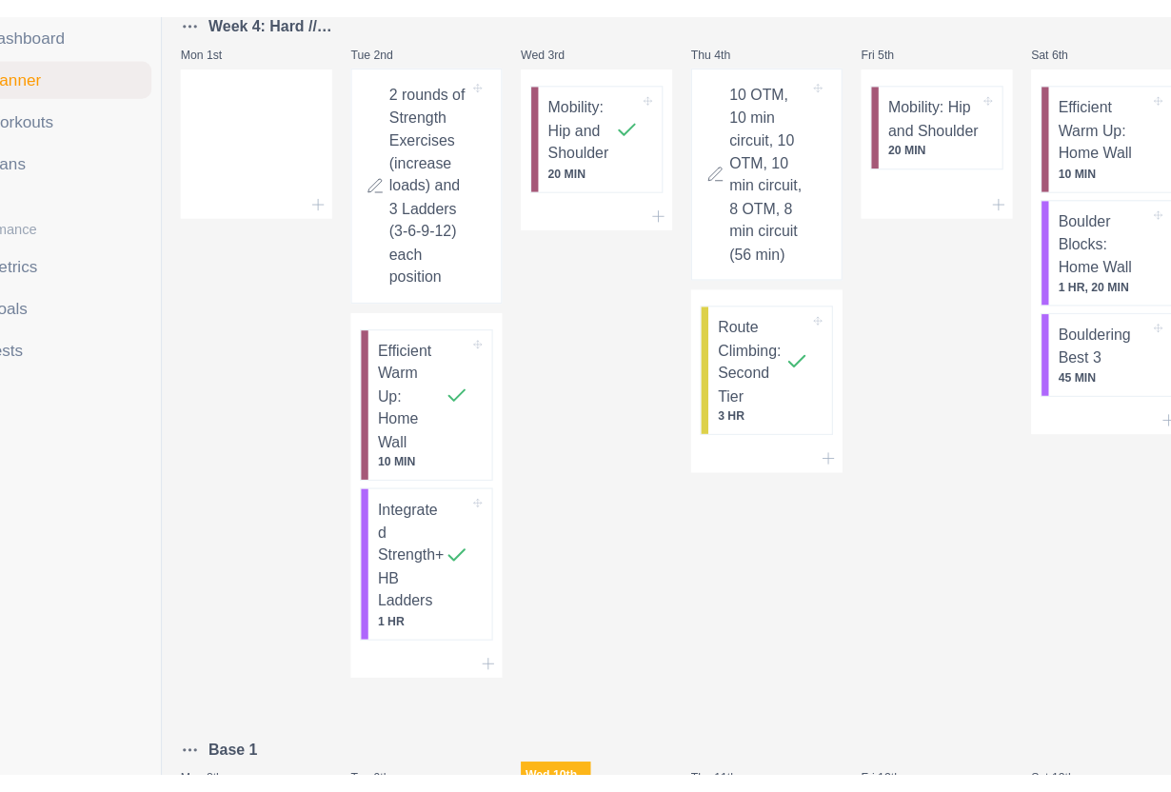
scroll to position [33, 0]
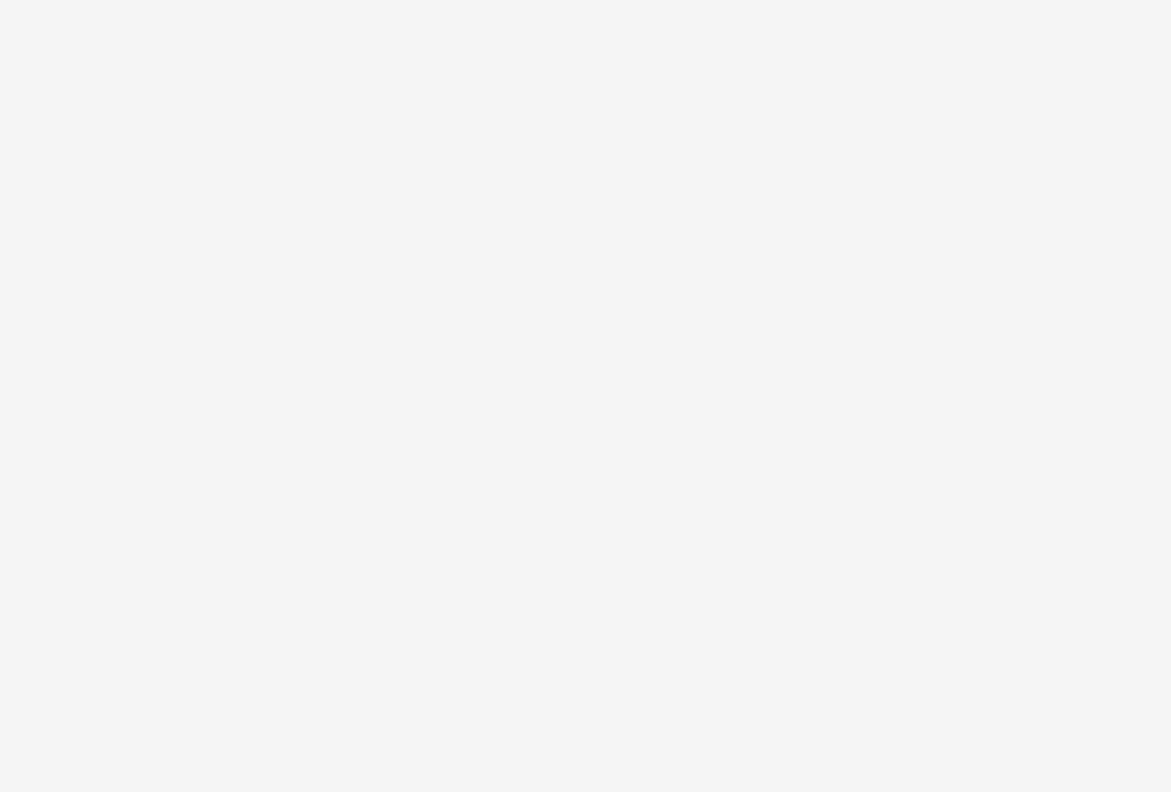
select select "month"
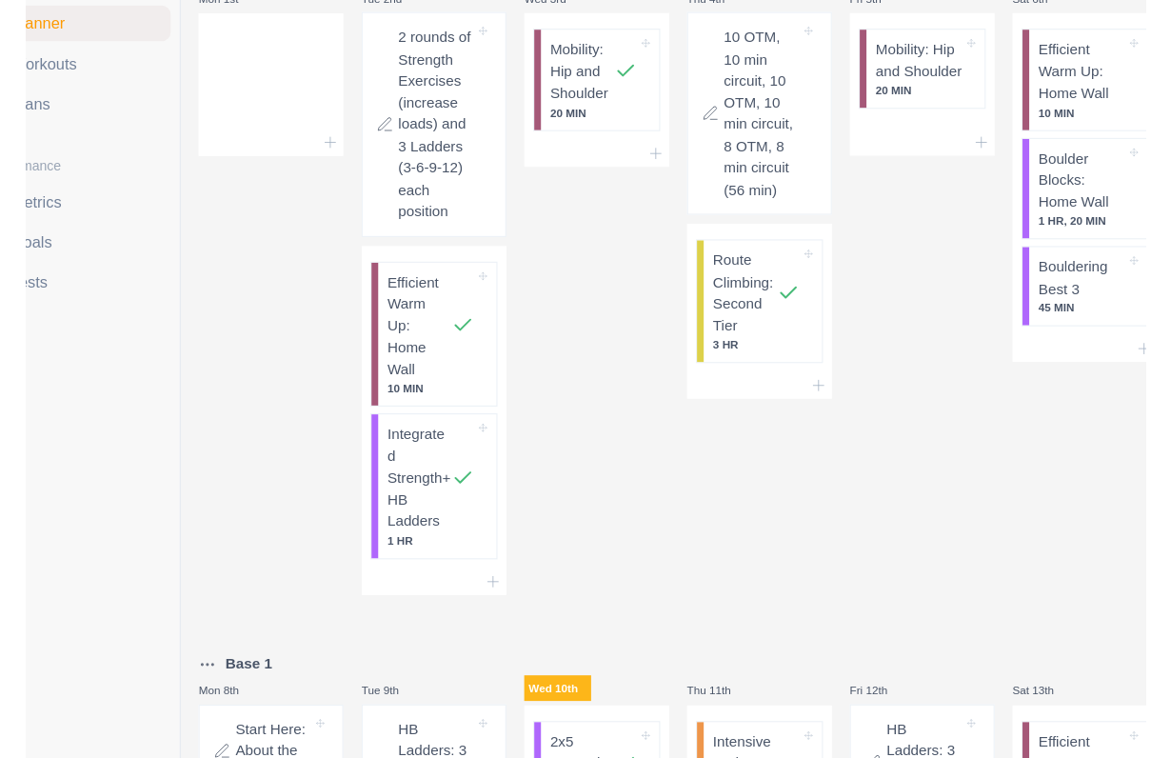
scroll to position [0, 0]
